Goal: Information Seeking & Learning: Learn about a topic

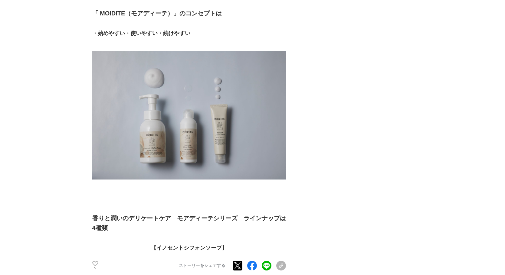
scroll to position [726, 0]
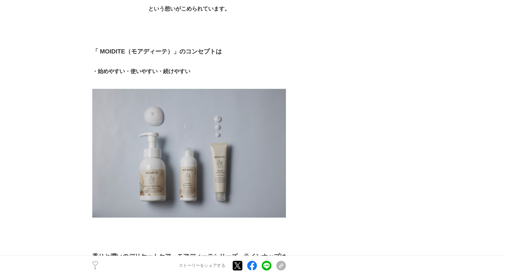
scroll to position [635, 0]
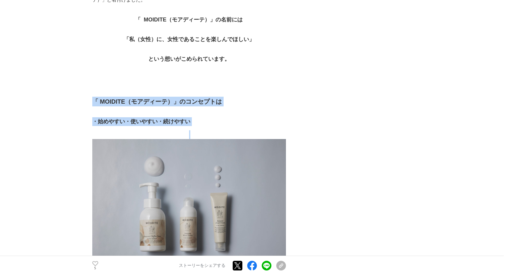
drag, startPoint x: 94, startPoint y: 92, endPoint x: 205, endPoint y: 119, distance: 114.1
copy div "「 MOIDITE（モアディーテ）」の コンセプトは ・始めやすい・使いやすい・続けやすい"
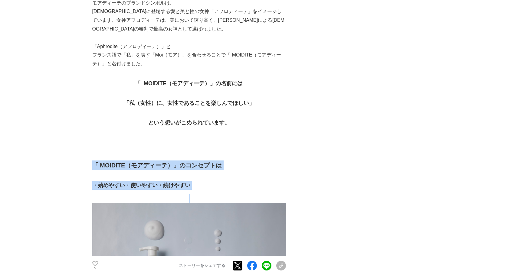
scroll to position [484, 0]
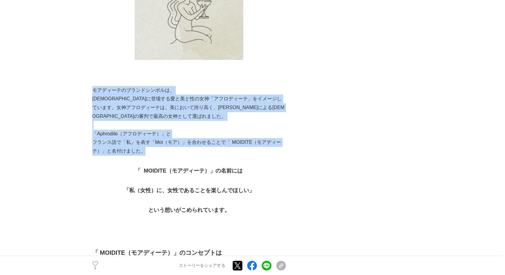
drag, startPoint x: 94, startPoint y: 82, endPoint x: 230, endPoint y: 144, distance: 148.7
click at [152, 140] on p "フランス語で「私」を表す「Moi（モア）」を合わせることで「 MOIDITE（モアディーテ）」と名付けました。" at bounding box center [189, 147] width 194 height 18
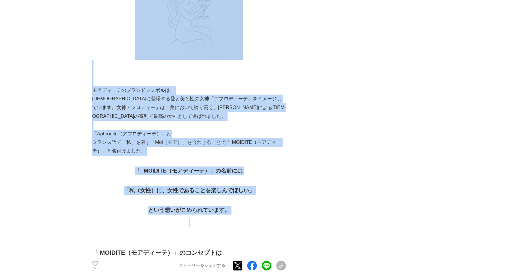
drag, startPoint x: 91, startPoint y: 80, endPoint x: 249, endPoint y: 210, distance: 205.1
copy section "「L-Ipsumdolor」sitametconsecte「adi」elitseddoei、temporincididuntut。 laboreet #dol…"
click at [225, 95] on p "[DEMOGRAPHIC_DATA]に登場する愛と美と性の女神「アフロディーテ」をイメージしています。女神アフロディーテは、美において誇り高く、[PERSON…" at bounding box center [189, 108] width 194 height 26
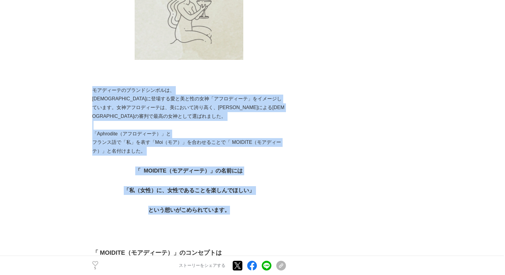
drag, startPoint x: 231, startPoint y: 204, endPoint x: 94, endPoint y: 82, distance: 184.0
copy div "モアディーテのブランドシンボルは、 ギリシャ神話に登場する愛と美と性の女神「アフロディーテ」をイメージしています。女神アフロディーテは、美において誇り高く、[…"
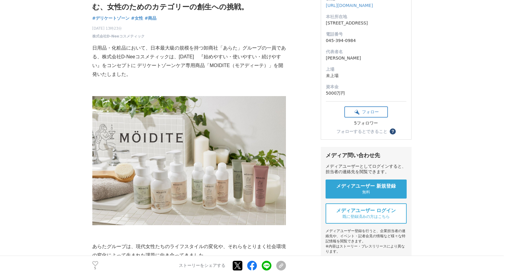
scroll to position [0, 0]
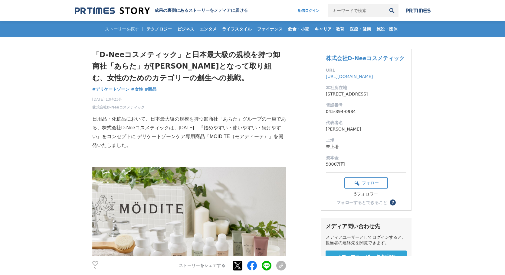
click at [204, 132] on p "日用品・化粧品において、日本最大級の規模を持つ卸商社「あらた」グループの一員である、株式会社D-Neeコスメティックは、[DATE]　『始めやすい・使いやすい…" at bounding box center [189, 132] width 194 height 35
click at [94, 54] on h1 "「D-Neeコスメティック」と日本最大級の規模を持つ卸商社「あらた」が[PERSON_NAME]となって取り組む、女性のためのカテゴリーの創生への挑戦。" at bounding box center [189, 66] width 194 height 35
click at [190, 55] on h1 "「D-Neeコスメティック」と日本最大級の規模を持つ卸商社「あらた」が[PERSON_NAME]となって取り組む、女性のためのカテゴリーの創生への挑戦。" at bounding box center [189, 66] width 194 height 35
click at [251, 53] on h1 "「D-Neeコスメティック」と日本最大級の規模を持つ卸商社「あらた」が[PERSON_NAME]となって取り組む、女性のためのカテゴリーの創生への挑戦。" at bounding box center [189, 66] width 194 height 35
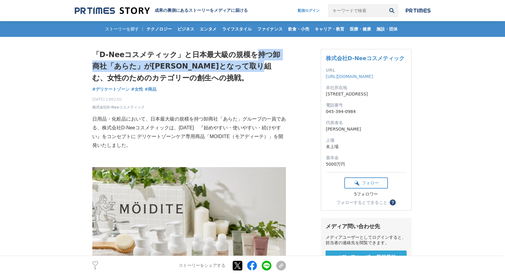
drag, startPoint x: 256, startPoint y: 53, endPoint x: 284, endPoint y: 65, distance: 31.2
click at [284, 65] on h1 "「D-Neeコスメティック」と日本最大級の規模を持つ卸商社「あらた」が[PERSON_NAME]となって取り組む、女性のためのカテゴリーの創生への挑戦。" at bounding box center [189, 66] width 194 height 35
click at [257, 67] on h1 "「D-Neeコスメティック」と日本最大級の規模を持つ卸商社「あらた」が[PERSON_NAME]となって取り組む、女性のためのカテゴリーの創生への挑戦。" at bounding box center [189, 66] width 194 height 35
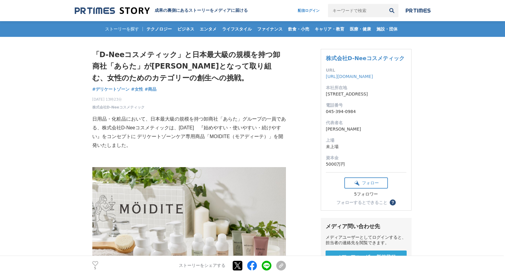
click at [198, 69] on h1 "「D-Neeコスメティック」と日本最大級の規模を持つ卸商社「あらた」が[PERSON_NAME]となって取り組む、女性のためのカテゴリーの創生への挑戦。" at bounding box center [189, 66] width 194 height 35
click at [138, 66] on h1 "「D-Neeコスメティック」と日本最大級の規模を持つ卸商社「あらた」が[PERSON_NAME]となって取り組む、女性のためのカテゴリーの創生への挑戦。" at bounding box center [189, 66] width 194 height 35
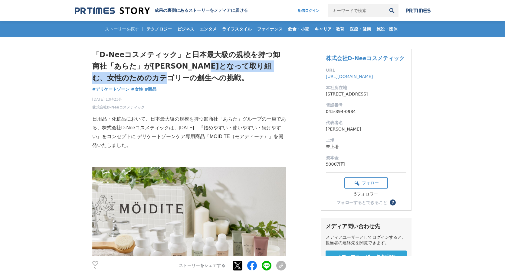
drag, startPoint x: 225, startPoint y: 64, endPoint x: 265, endPoint y: 77, distance: 42.0
click at [265, 77] on h1 "「D-Neeコスメティック」と日本最大級の規模を持つ卸商社「あらた」が[PERSON_NAME]となって取り組む、女性のためのカテゴリーの創生への挑戦。" at bounding box center [189, 66] width 194 height 35
copy h1 "女性のためのカテゴリーの創生への挑戦。"
